Goal: Navigation & Orientation: Find specific page/section

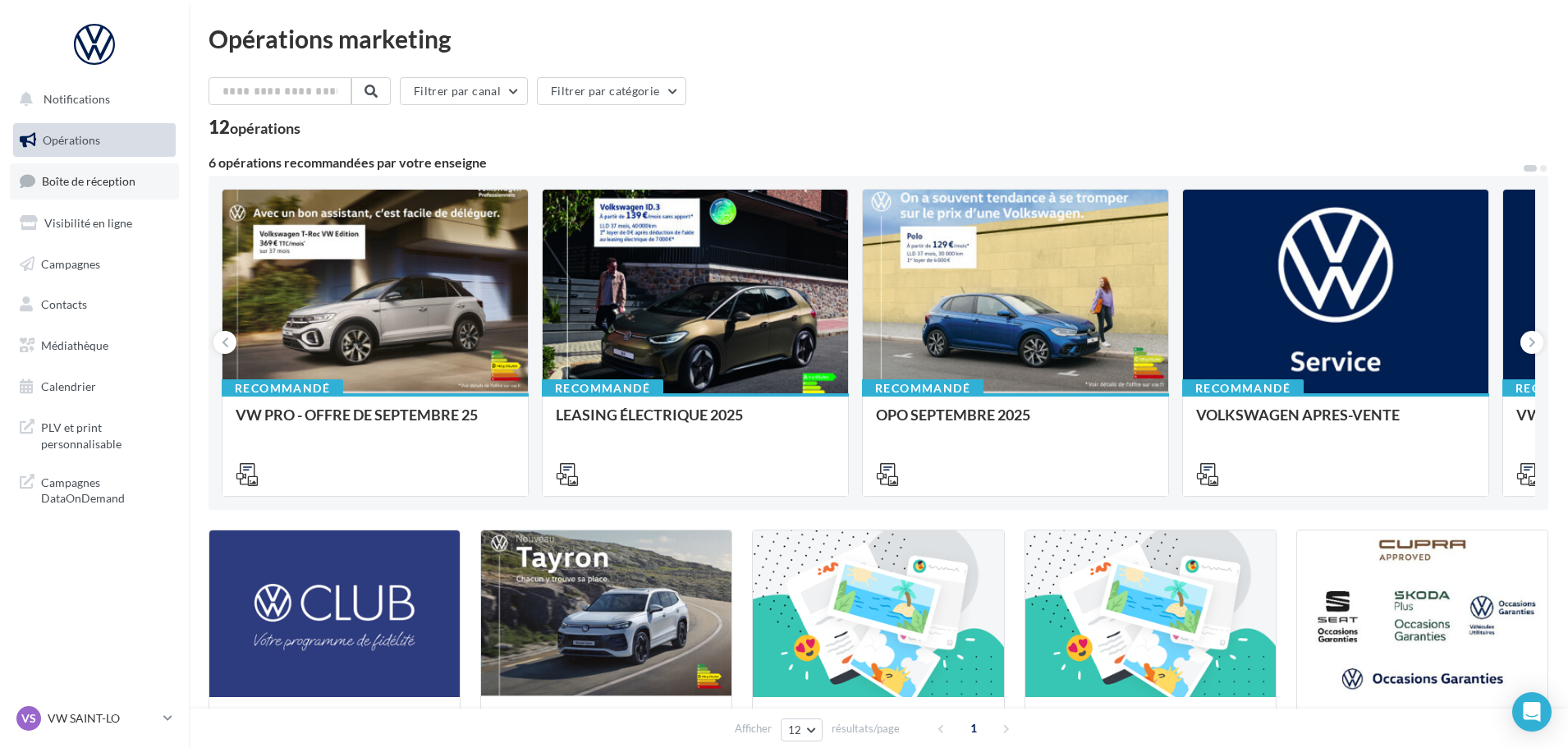
click at [102, 197] on link "Boîte de réception" at bounding box center [94, 181] width 169 height 36
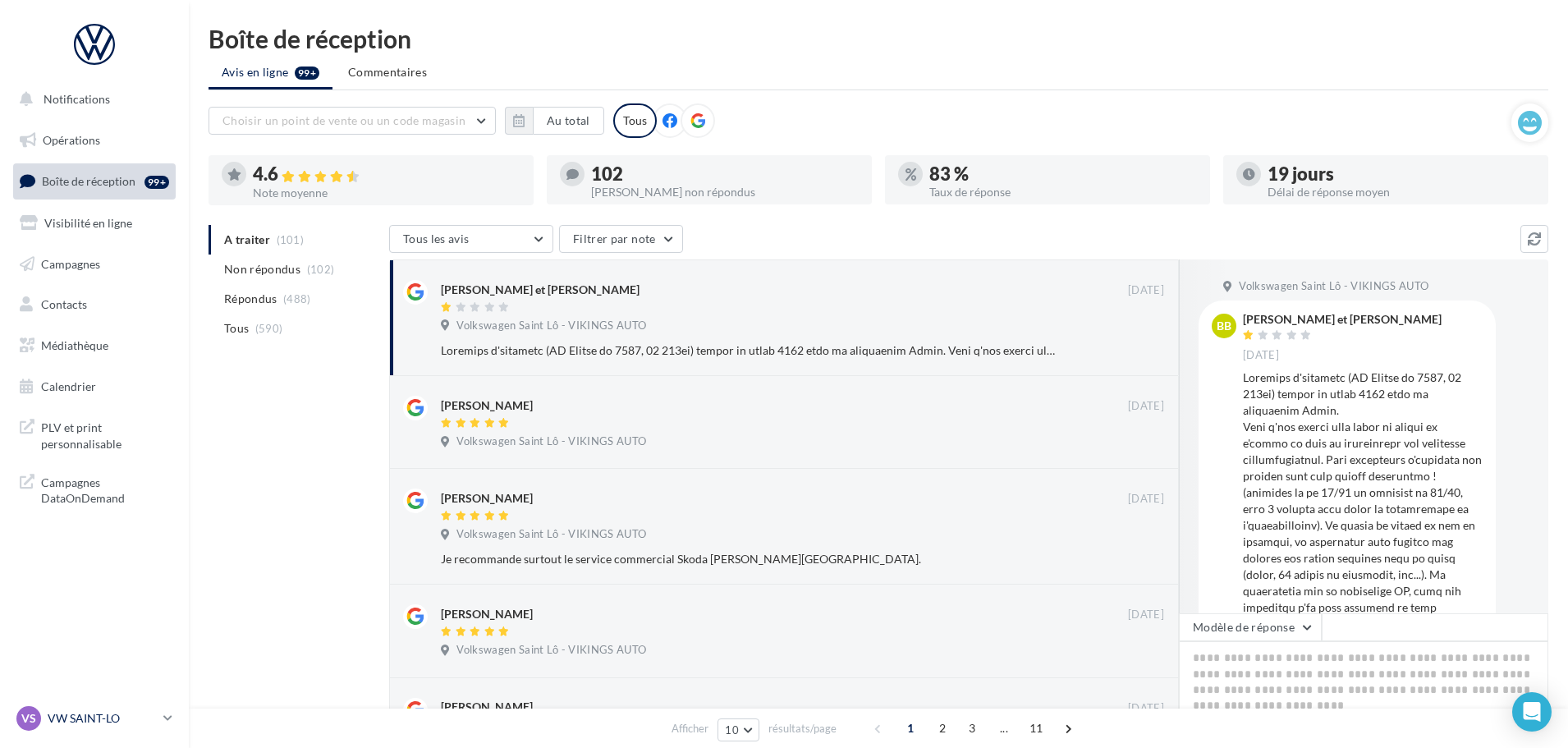
click at [82, 722] on p "VW SAINT-LO" at bounding box center [103, 718] width 110 height 16
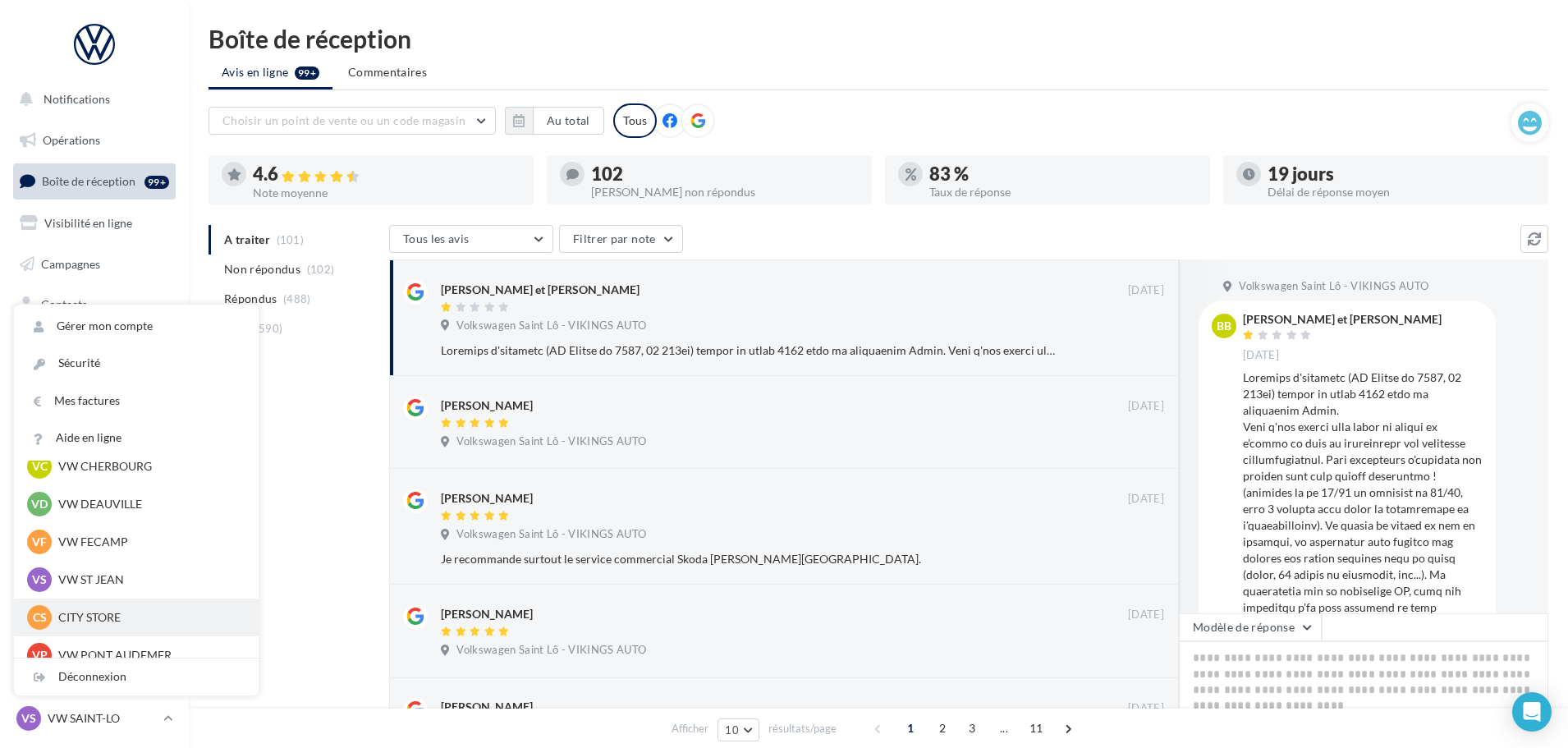
scroll to position [164, 0]
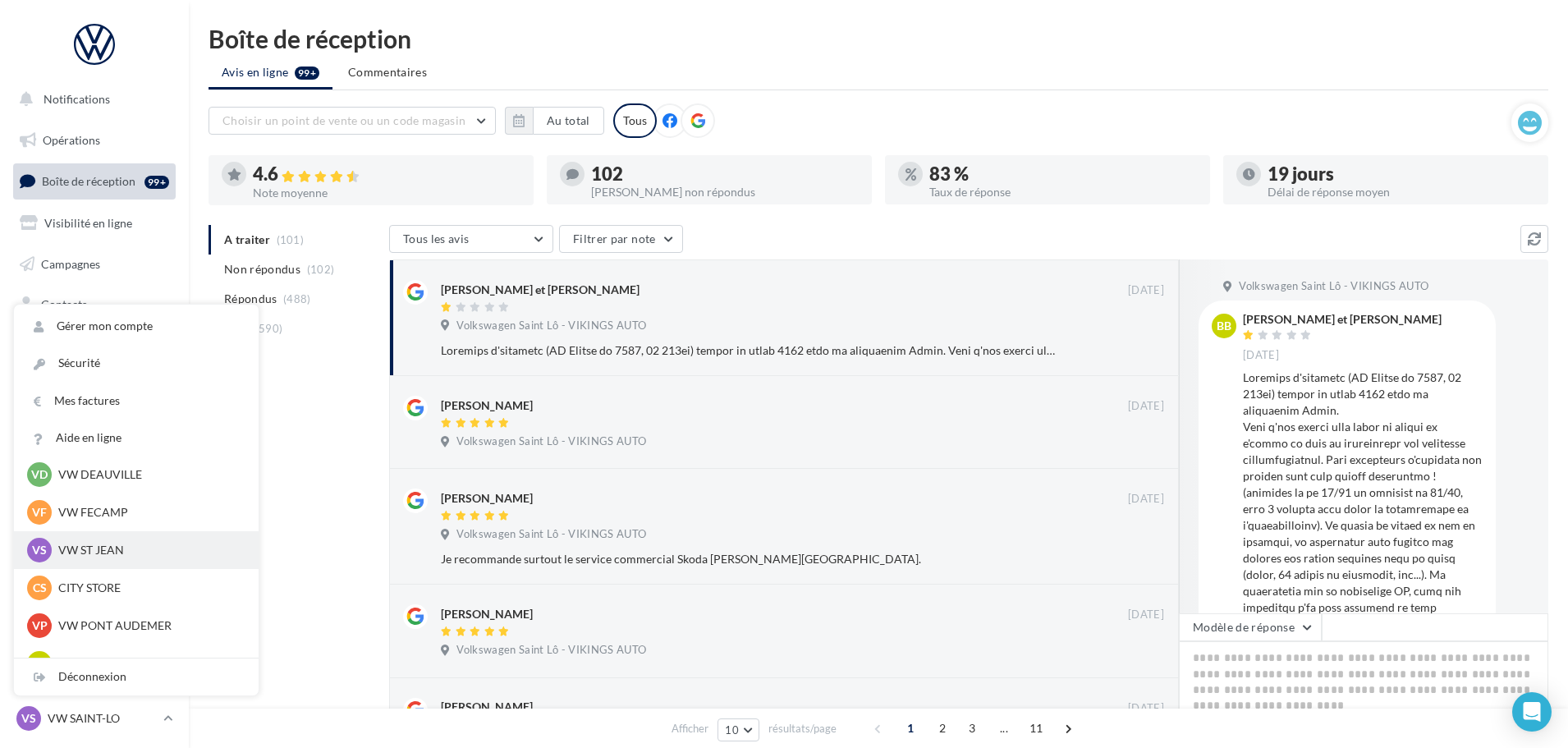
click at [92, 557] on p "VW ST JEAN" at bounding box center [149, 550] width 181 height 16
